Goal: Contribute content: Add original content to the website for others to see

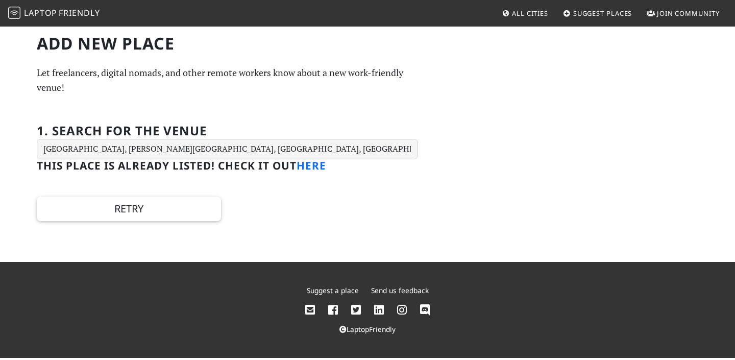
type input "[GEOGRAPHIC_DATA], [PERSON_NAME][GEOGRAPHIC_DATA], [GEOGRAPHIC_DATA], [GEOGRAPH…"
click at [306, 172] on link "here" at bounding box center [311, 165] width 30 height 14
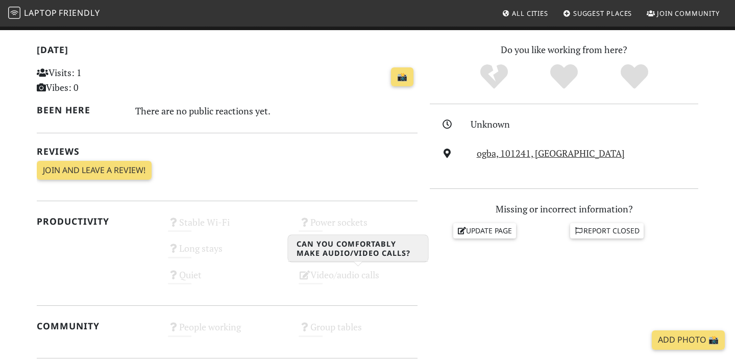
scroll to position [213, 0]
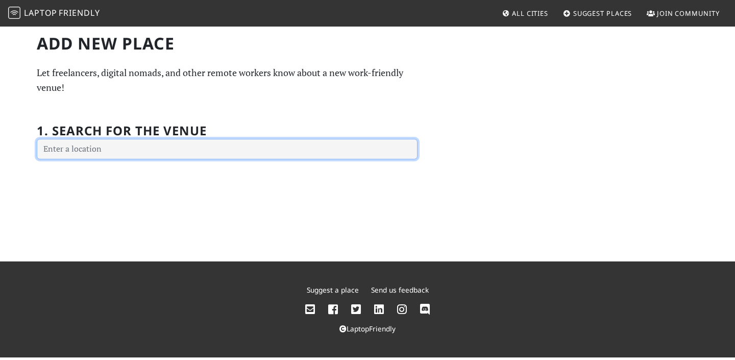
click at [138, 146] on input "text" at bounding box center [227, 149] width 381 height 20
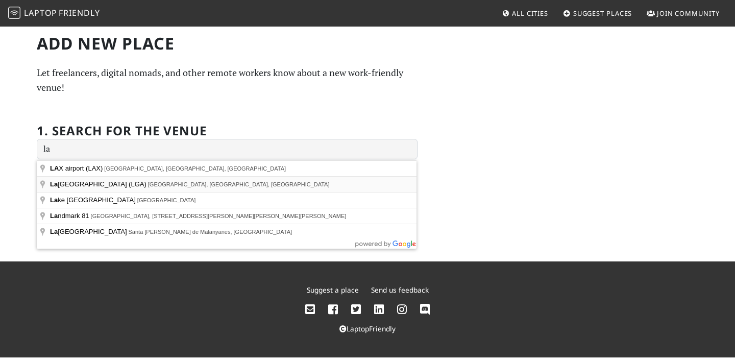
type input "LaGuardia Airport (LGA), East Elmhurst, NY, USA"
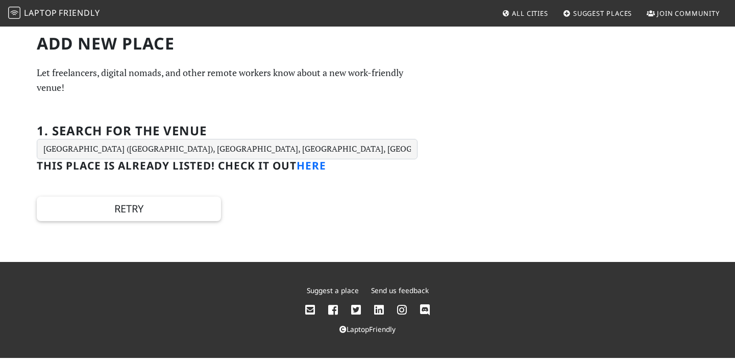
click at [321, 165] on link "here" at bounding box center [311, 165] width 30 height 14
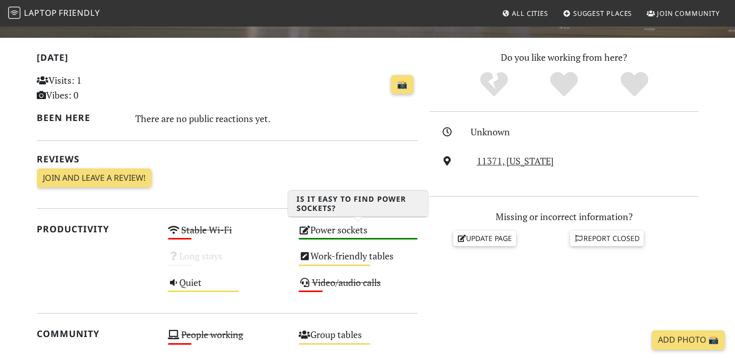
scroll to position [202, 0]
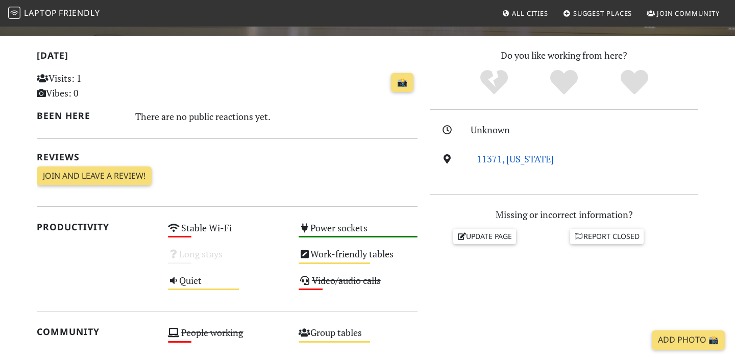
click at [528, 158] on link "11371, New York" at bounding box center [514, 159] width 77 height 12
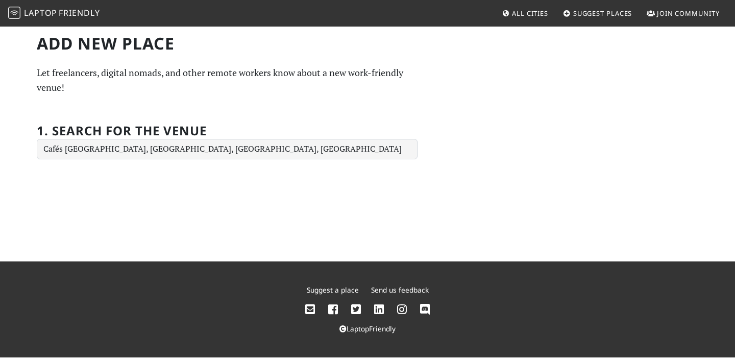
type input "[STREET_ADDRESS]"
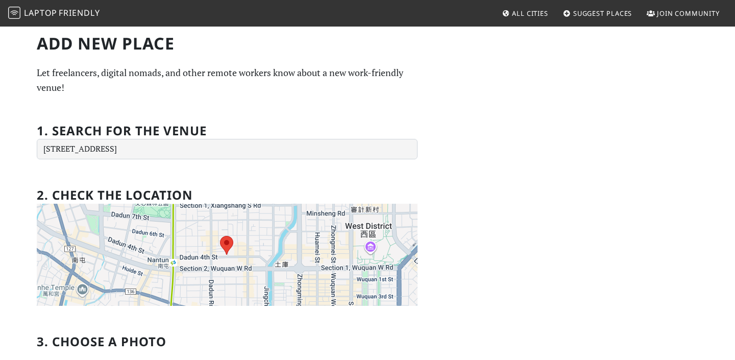
click at [278, 144] on input "[STREET_ADDRESS]" at bounding box center [227, 149] width 381 height 20
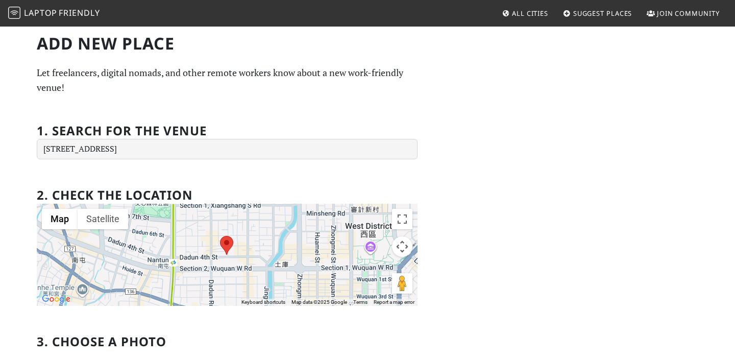
click at [278, 144] on input "[STREET_ADDRESS]" at bounding box center [227, 149] width 381 height 20
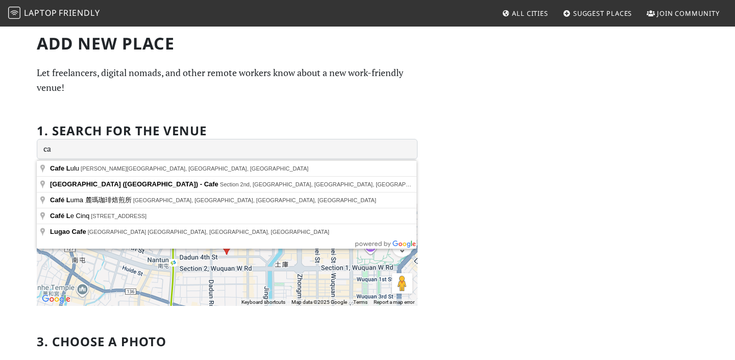
type input "c"
